Goal: Purchase product/service

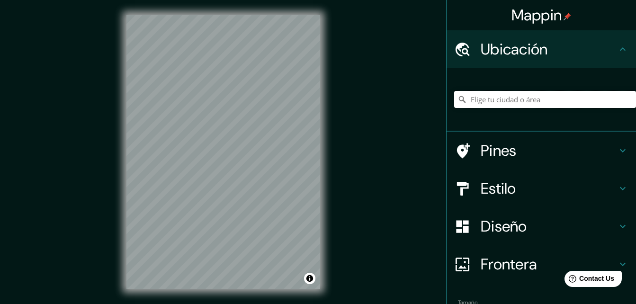
click at [520, 98] on input "Elige tu ciudad o área" at bounding box center [545, 99] width 182 height 17
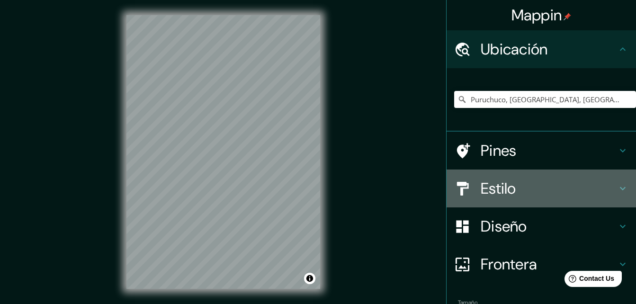
click at [481, 186] on h4 "Estilo" at bounding box center [549, 188] width 136 height 19
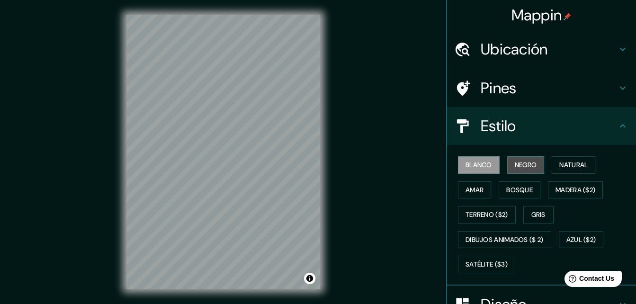
click at [516, 169] on font "Negro" at bounding box center [526, 165] width 22 height 12
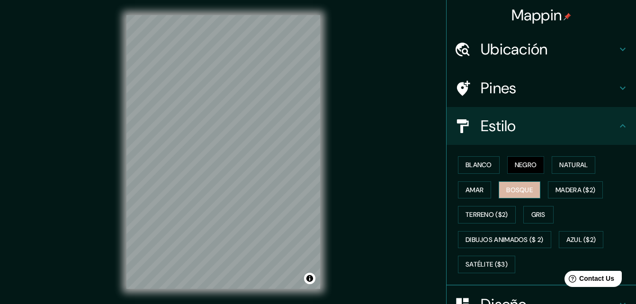
click at [506, 184] on font "Bosque" at bounding box center [519, 190] width 27 height 12
click at [470, 164] on font "Blanco" at bounding box center [479, 165] width 27 height 12
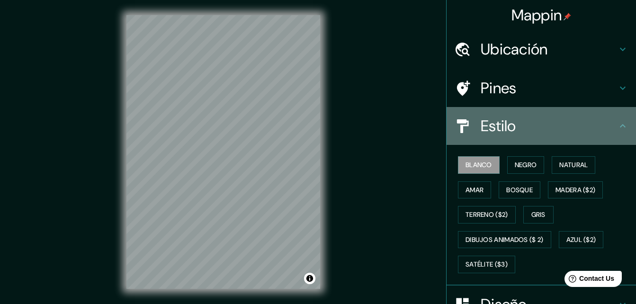
click at [571, 126] on h4 "Estilo" at bounding box center [549, 125] width 136 height 19
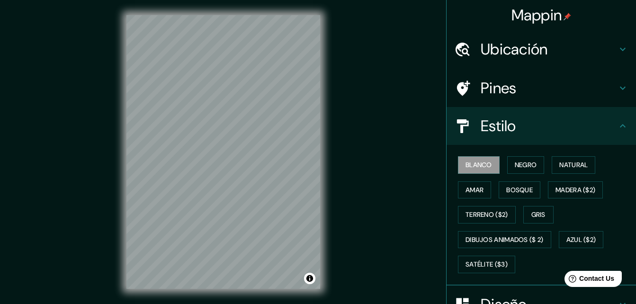
click at [617, 124] on icon at bounding box center [622, 125] width 11 height 11
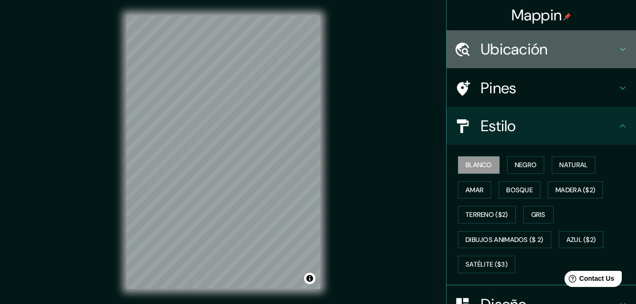
click at [582, 46] on h4 "Ubicación" at bounding box center [549, 49] width 136 height 19
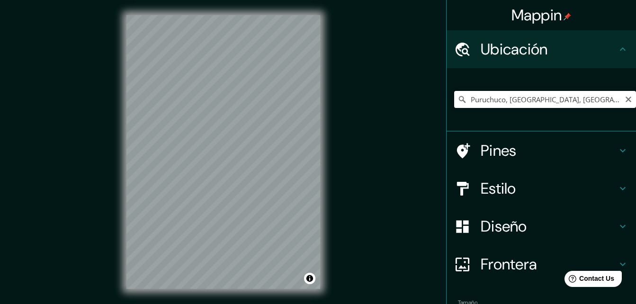
click at [464, 101] on input "Puruchuco, [GEOGRAPHIC_DATA], [GEOGRAPHIC_DATA], [GEOGRAPHIC_DATA]" at bounding box center [545, 99] width 182 height 17
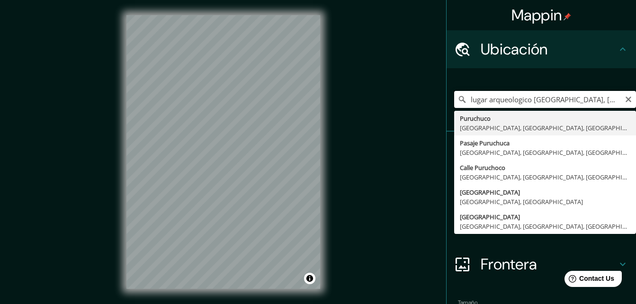
type input "Puruchuco, [GEOGRAPHIC_DATA], [GEOGRAPHIC_DATA], [GEOGRAPHIC_DATA]"
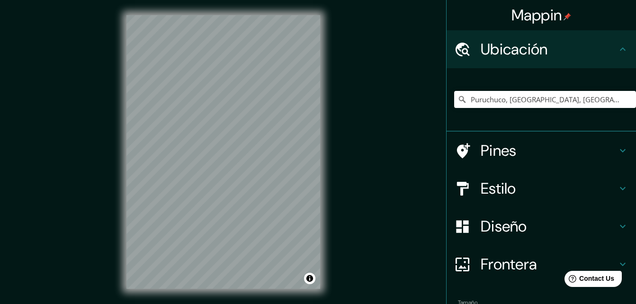
click at [104, 171] on div "Mappin Ubicación [GEOGRAPHIC_DATA], [GEOGRAPHIC_DATA], [GEOGRAPHIC_DATA], [GEOG…" at bounding box center [318, 159] width 636 height 319
click at [263, 4] on div "© Mapbox © OpenStreetMap Improve this map" at bounding box center [223, 152] width 224 height 304
click at [340, 229] on div "Mappin Ubicación [GEOGRAPHIC_DATA], [GEOGRAPHIC_DATA], [GEOGRAPHIC_DATA], [GEOG…" at bounding box center [318, 159] width 636 height 319
